Goal: Find specific page/section: Find specific page/section

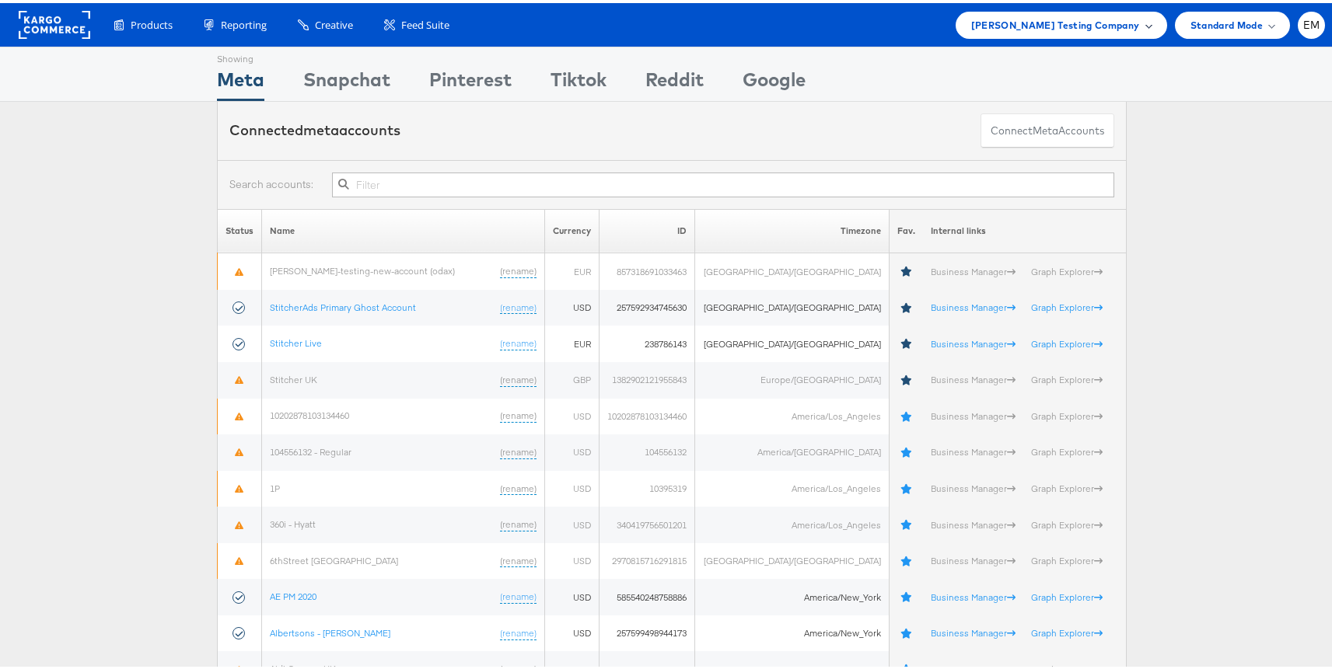
click at [1124, 26] on span "[PERSON_NAME] Testing Company" at bounding box center [1055, 22] width 169 height 16
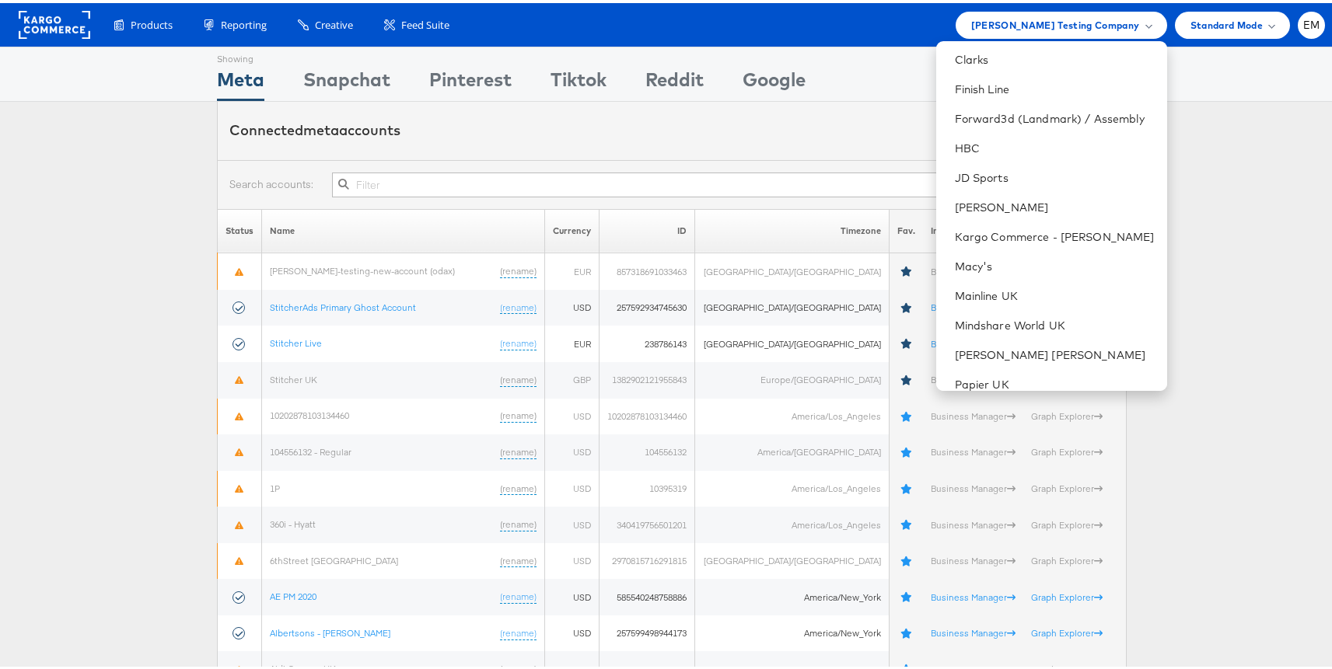
scroll to position [326, 0]
click at [973, 339] on li "The CoStar Group" at bounding box center [1051, 352] width 231 height 30
click at [977, 359] on li "The CoStar Group" at bounding box center [1051, 352] width 231 height 30
click at [974, 354] on link "The CoStar Group" at bounding box center [1055, 352] width 200 height 16
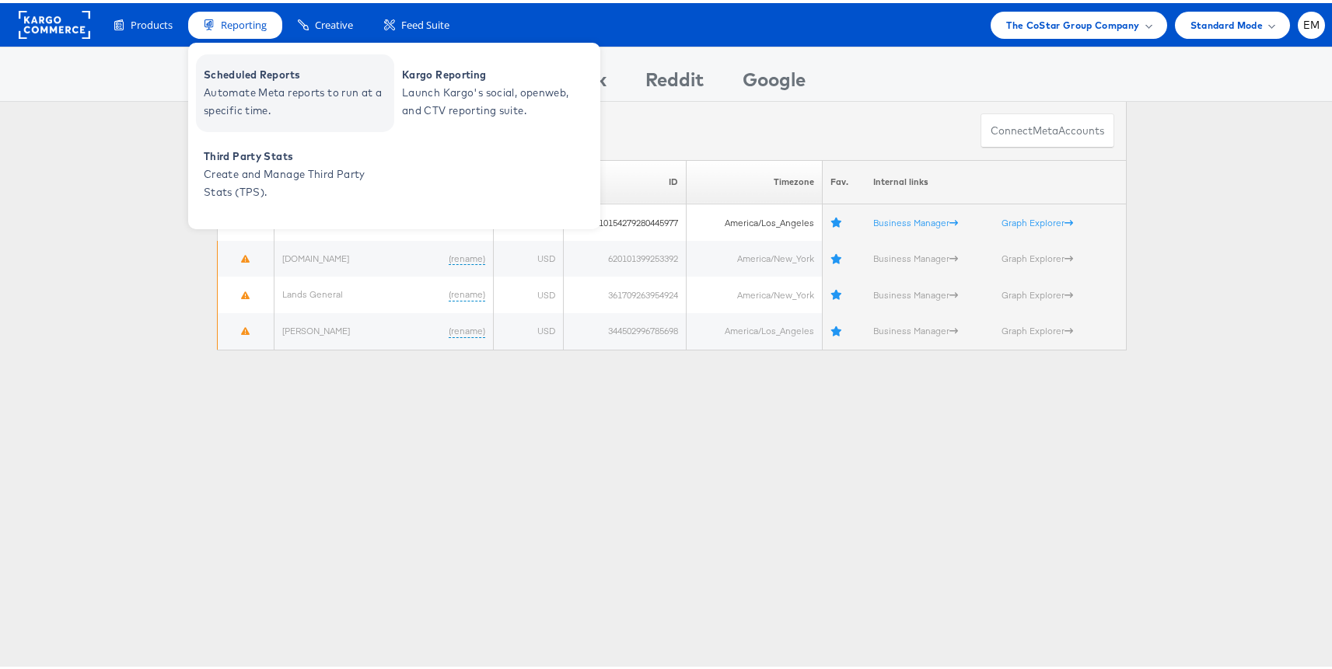
click at [246, 84] on span "Automate Meta reports to run at a specific time." at bounding box center [297, 99] width 187 height 36
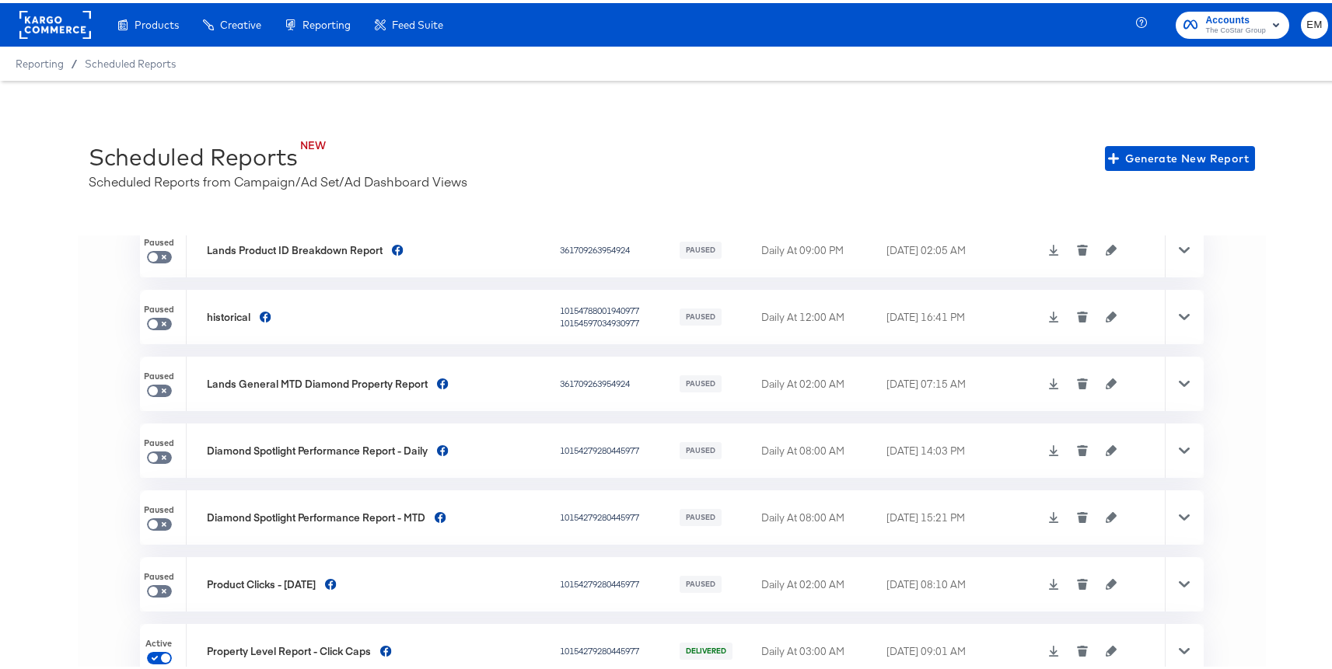
scroll to position [34, 0]
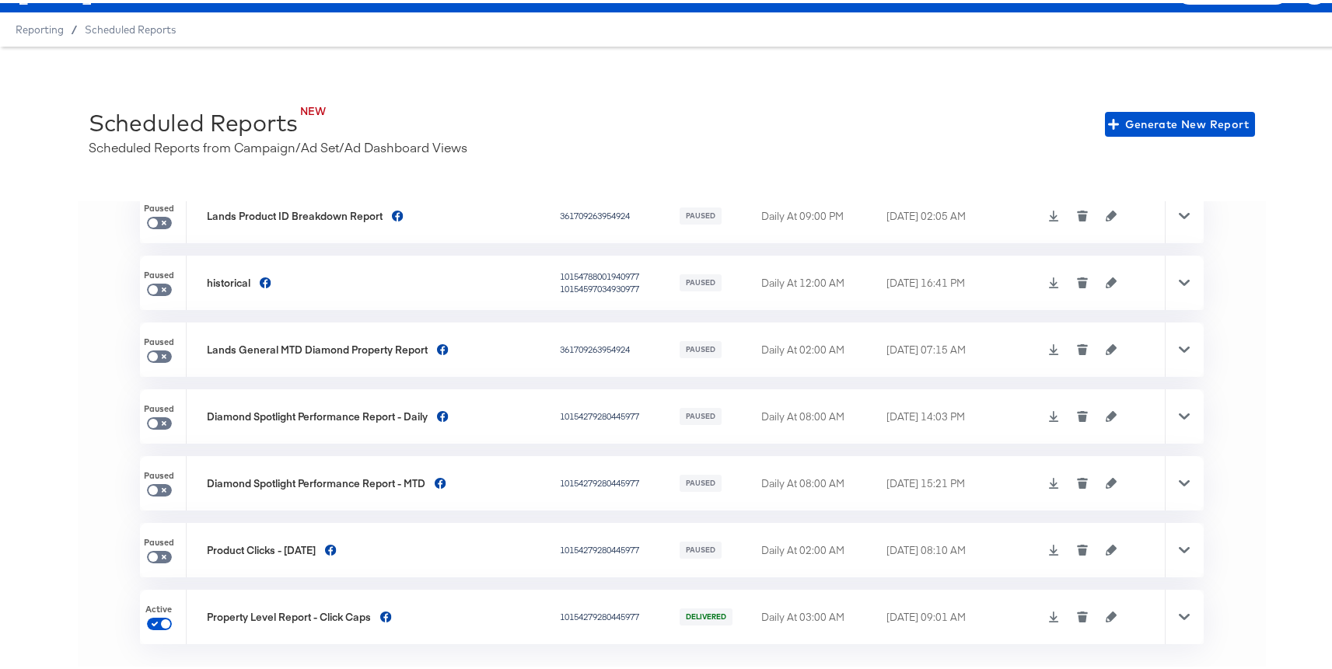
click at [1049, 616] on icon at bounding box center [1054, 614] width 10 height 11
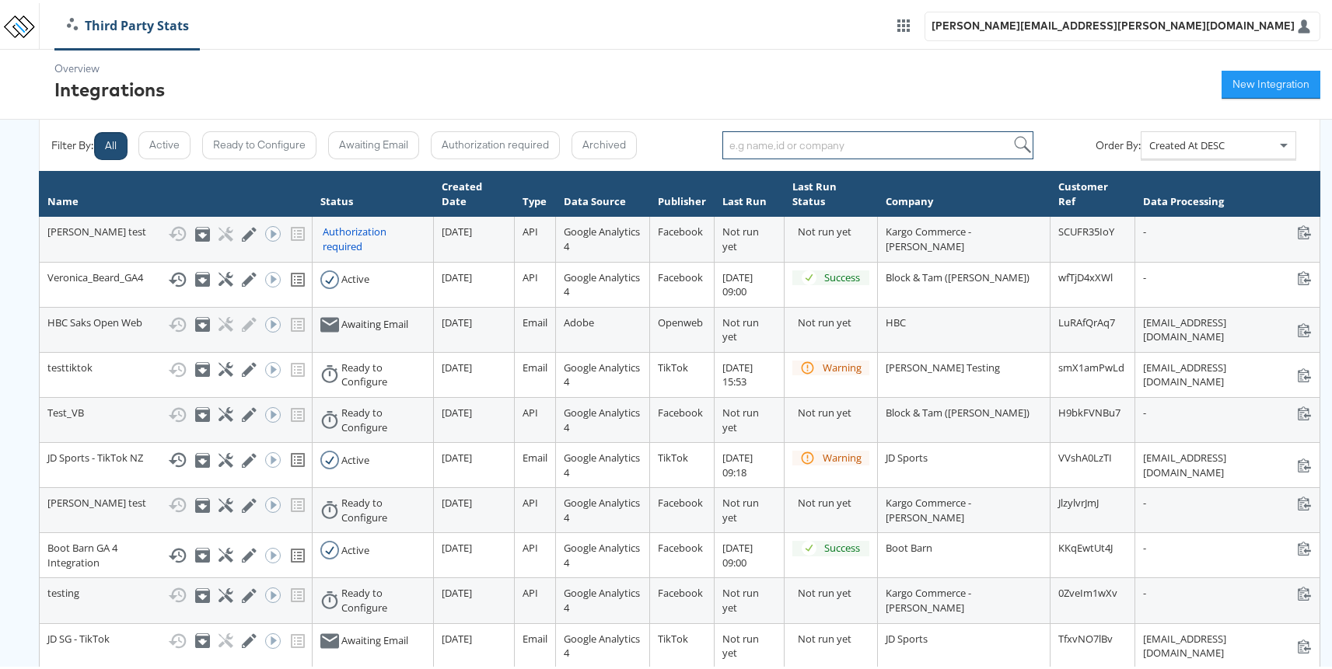
click at [869, 146] on input "search" at bounding box center [877, 142] width 311 height 28
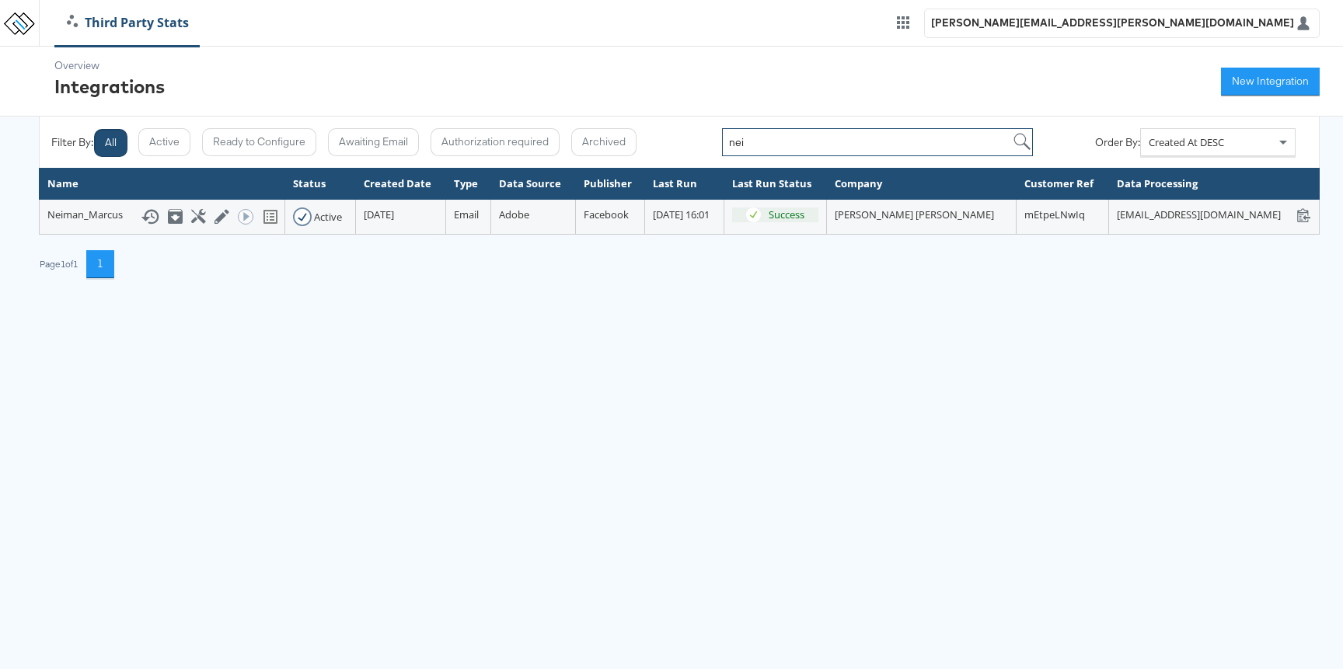
type input "nei"
